Goal: Task Accomplishment & Management: Manage account settings

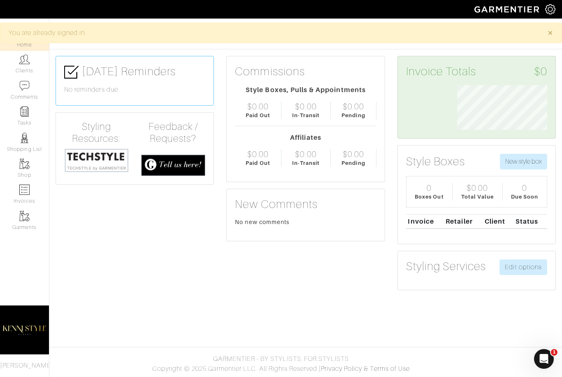
scroll to position [45, 102]
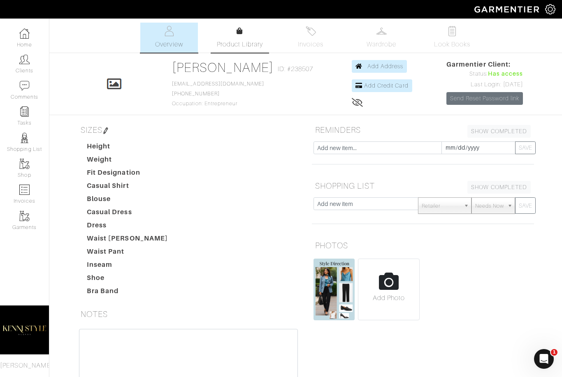
click at [252, 44] on span "Product Library" at bounding box center [240, 45] width 46 height 10
click at [376, 43] on span "Wardrobe" at bounding box center [382, 45] width 30 height 10
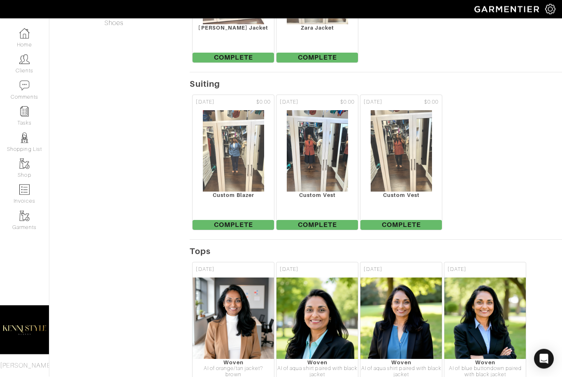
scroll to position [437, 0]
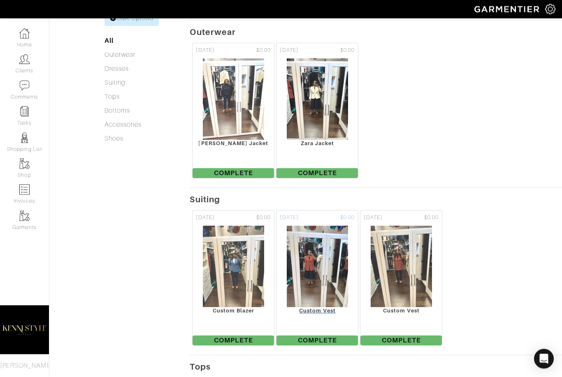
click at [334, 276] on img at bounding box center [317, 267] width 62 height 82
